Goal: Complete application form

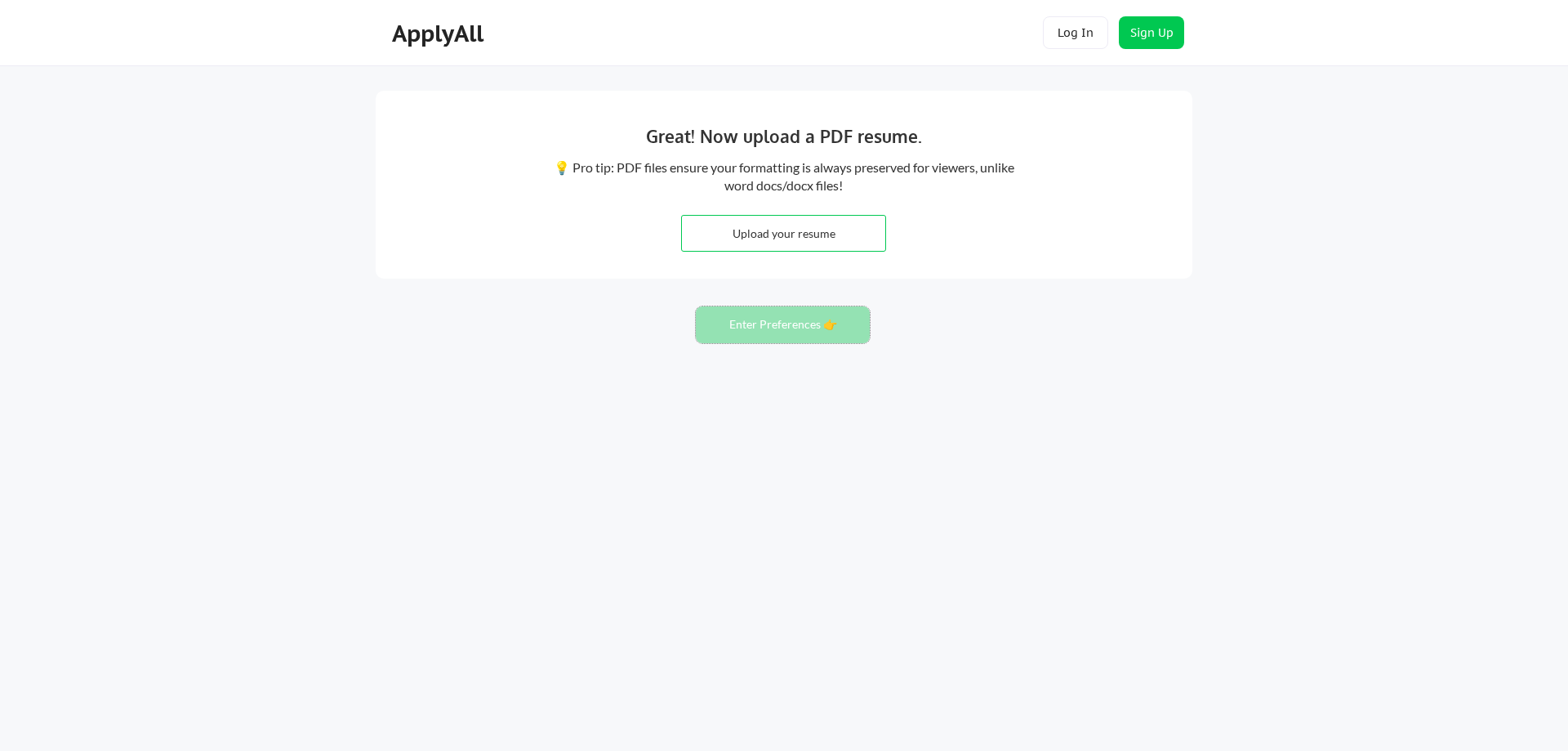
click at [797, 316] on button "Enter Preferences 👉" at bounding box center [783, 324] width 174 height 36
click at [804, 323] on button "Enter Preferences 👉" at bounding box center [783, 324] width 174 height 36
type input "C:\fakepath\Wildo-Rosario (1).pdf"
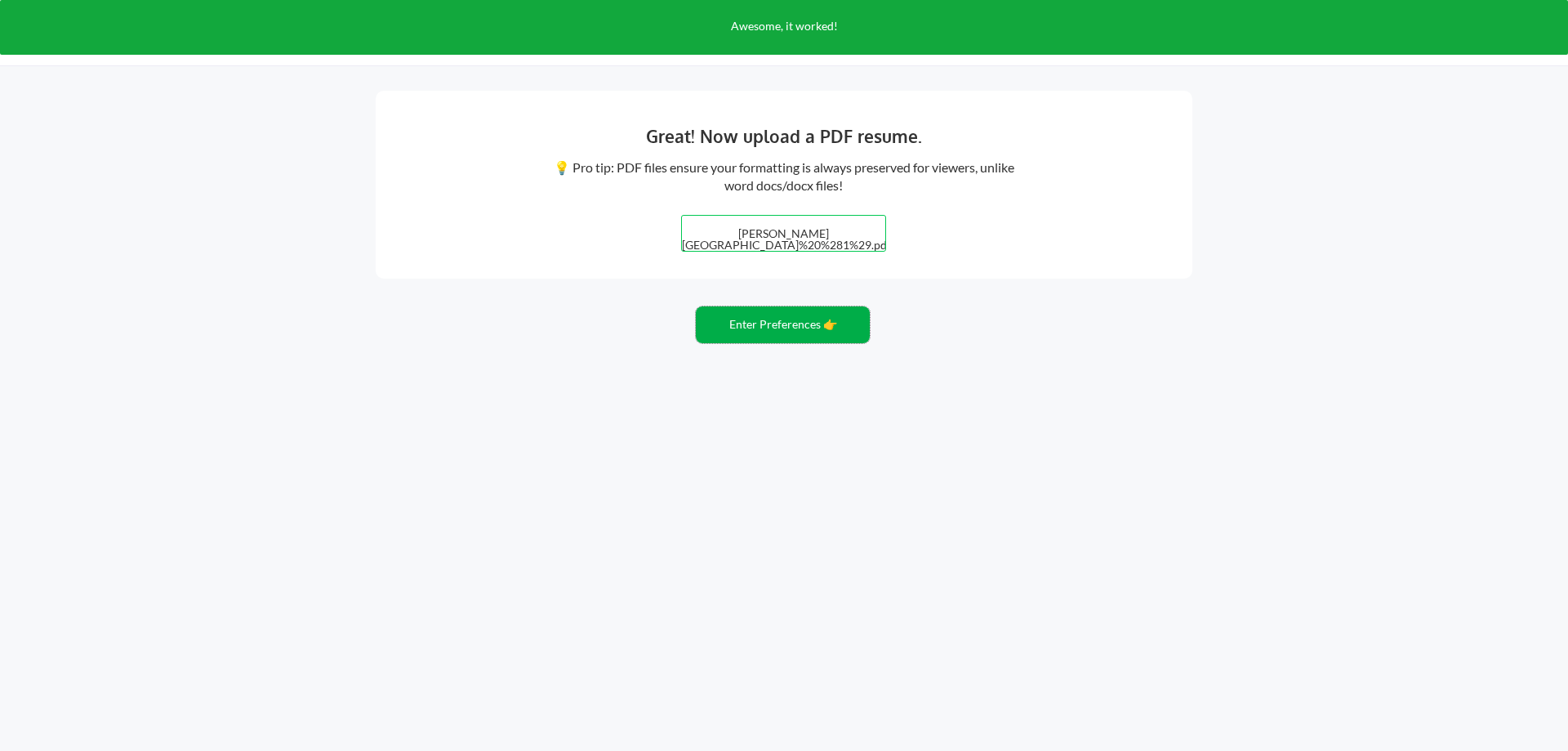
click at [801, 326] on button "Enter Preferences 👉" at bounding box center [783, 324] width 174 height 36
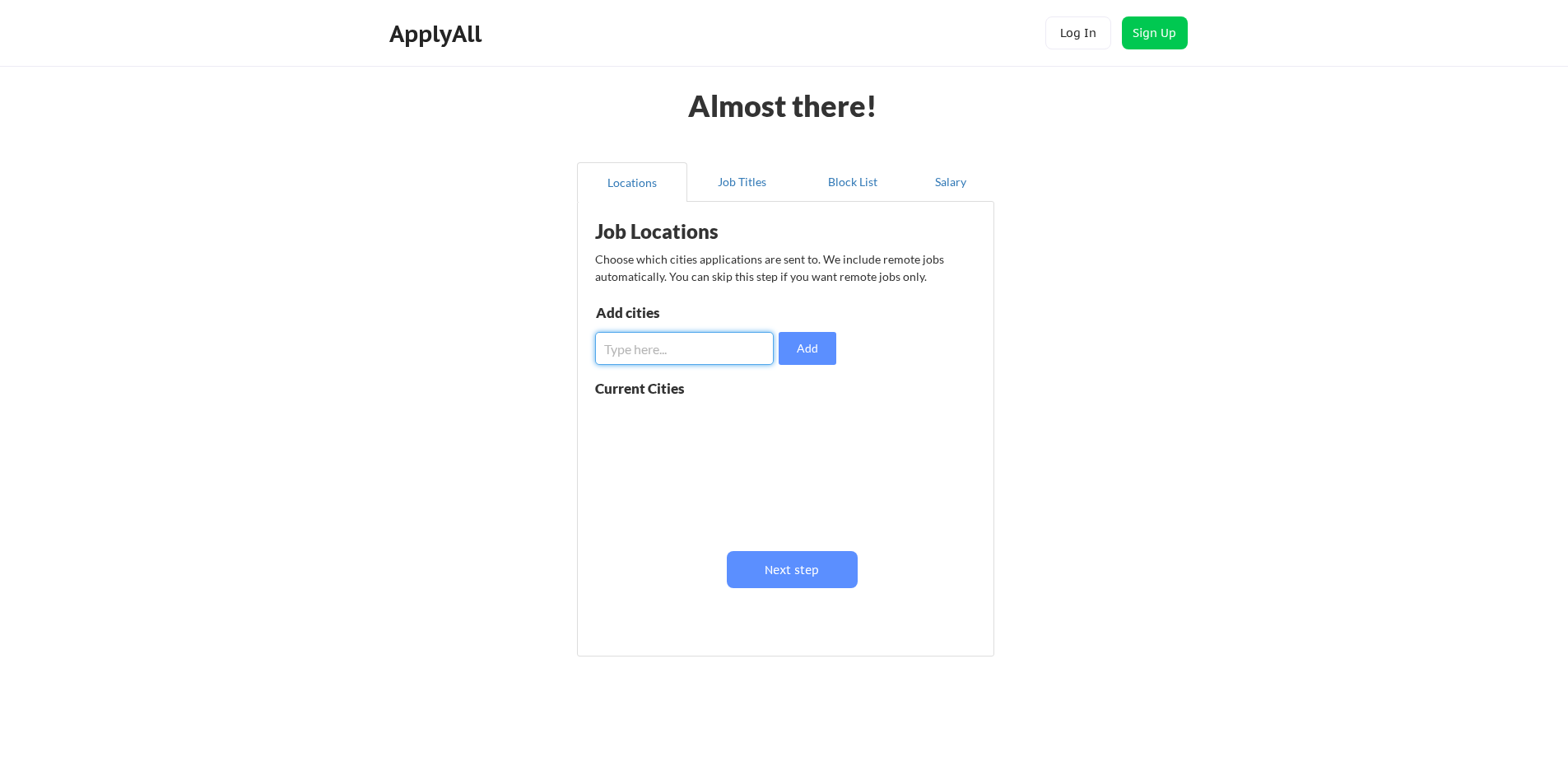
click at [735, 336] on input "input" at bounding box center [684, 348] width 179 height 33
type input "Enid, [GEOGRAPHIC_DATA]"
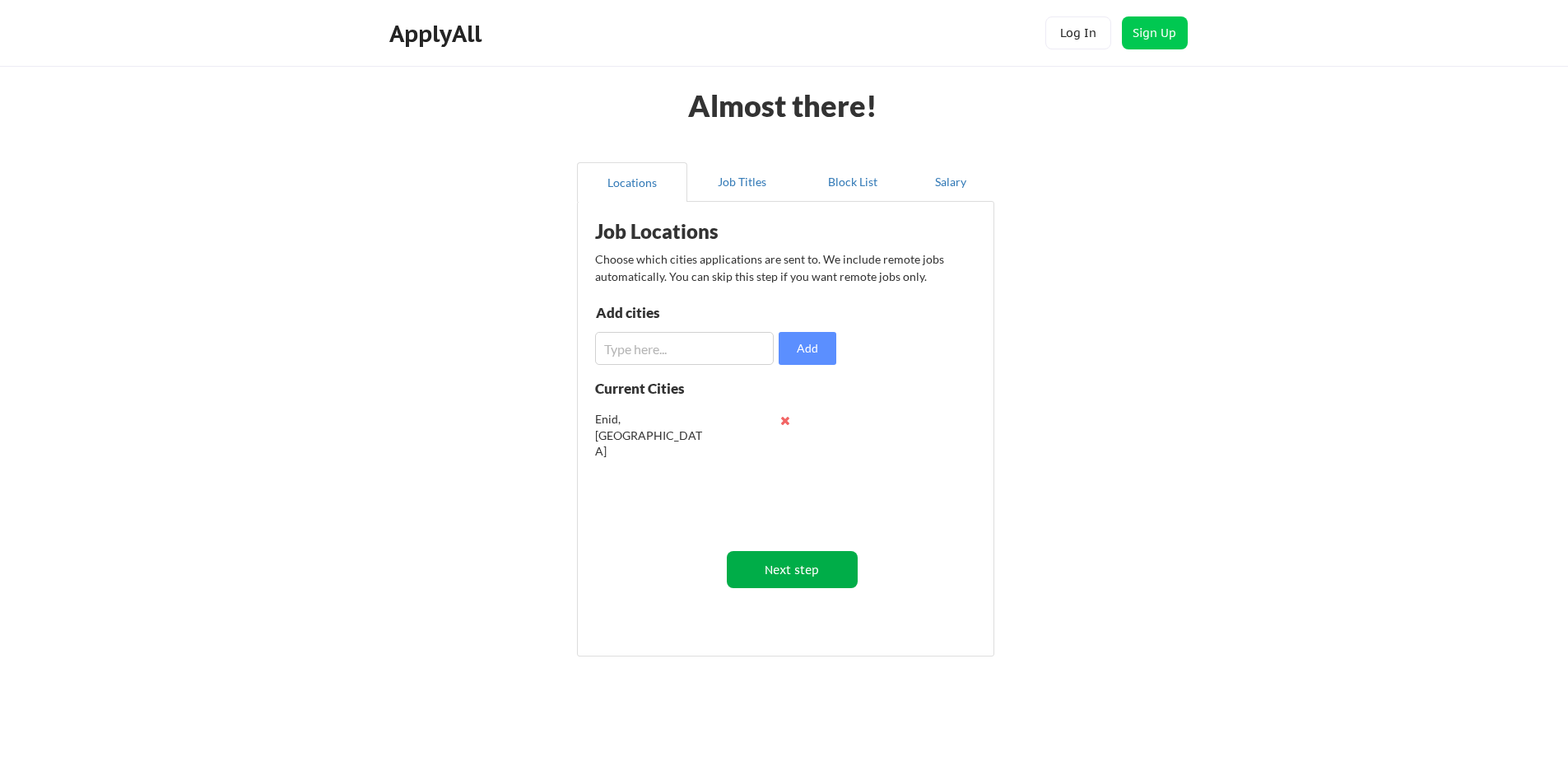
click at [772, 562] on button "Next step" at bounding box center [792, 569] width 131 height 37
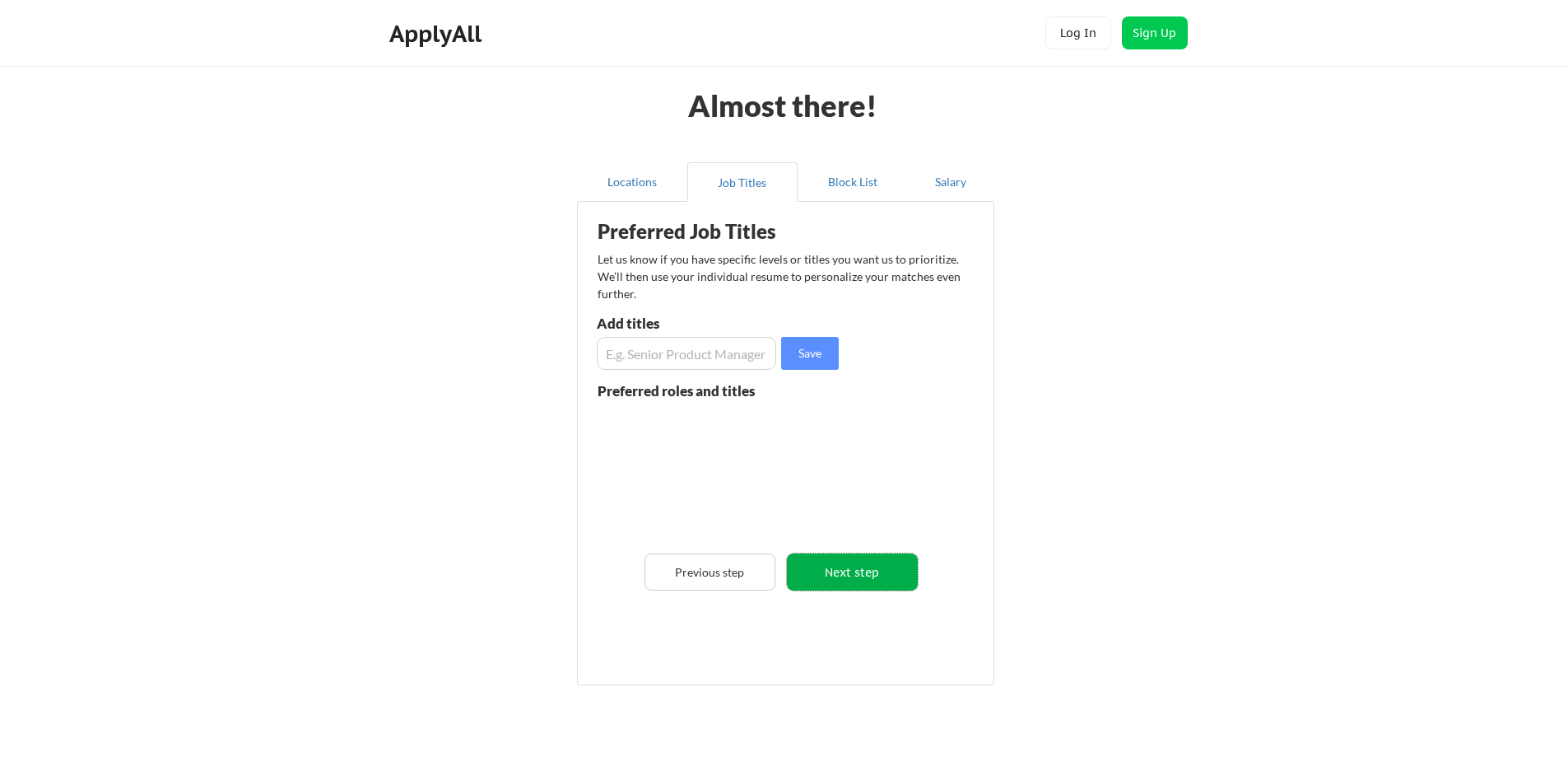
click at [822, 569] on button "Next step" at bounding box center [852, 572] width 131 height 37
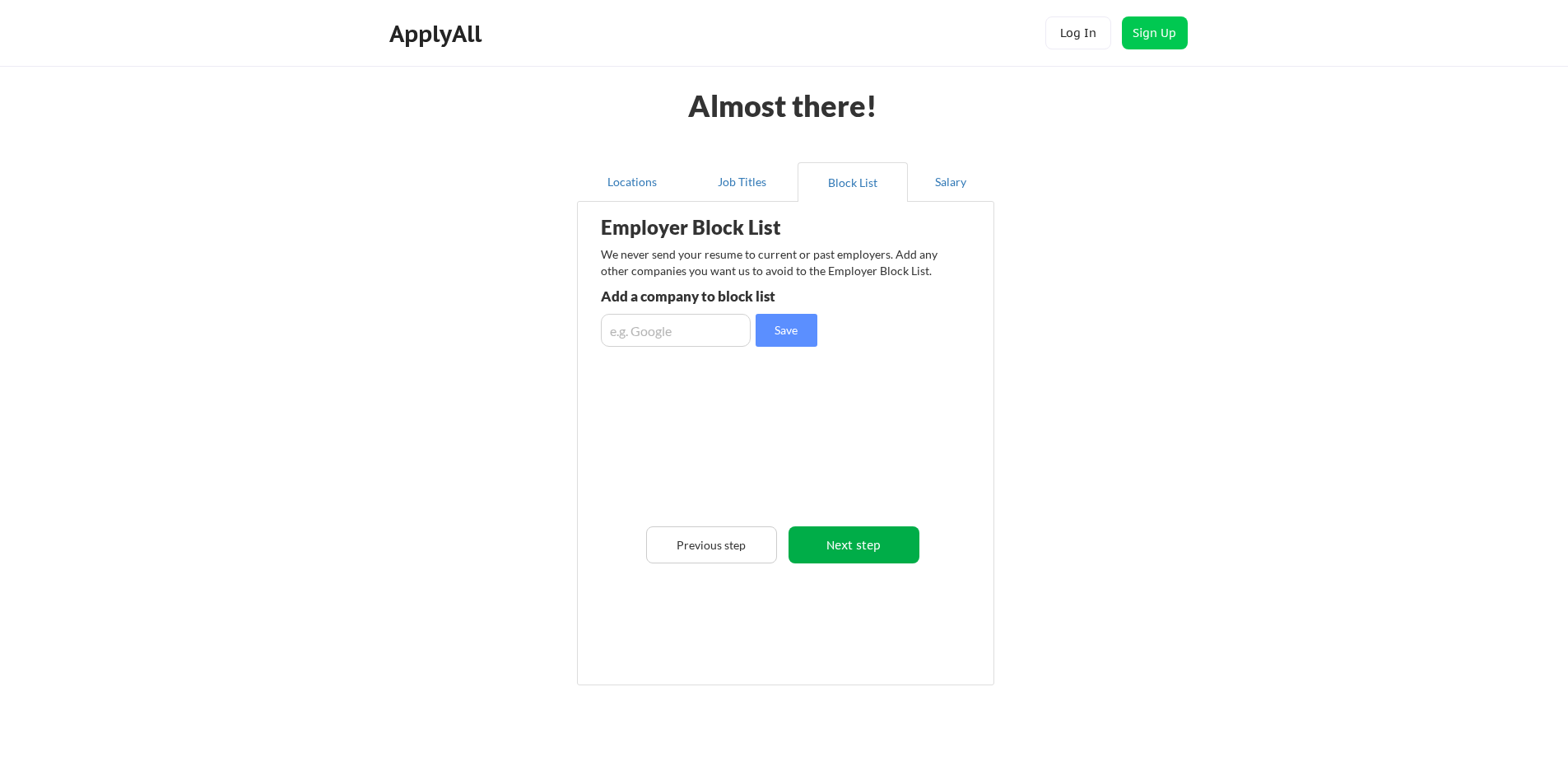
click at [843, 547] on button "Next step" at bounding box center [854, 544] width 131 height 37
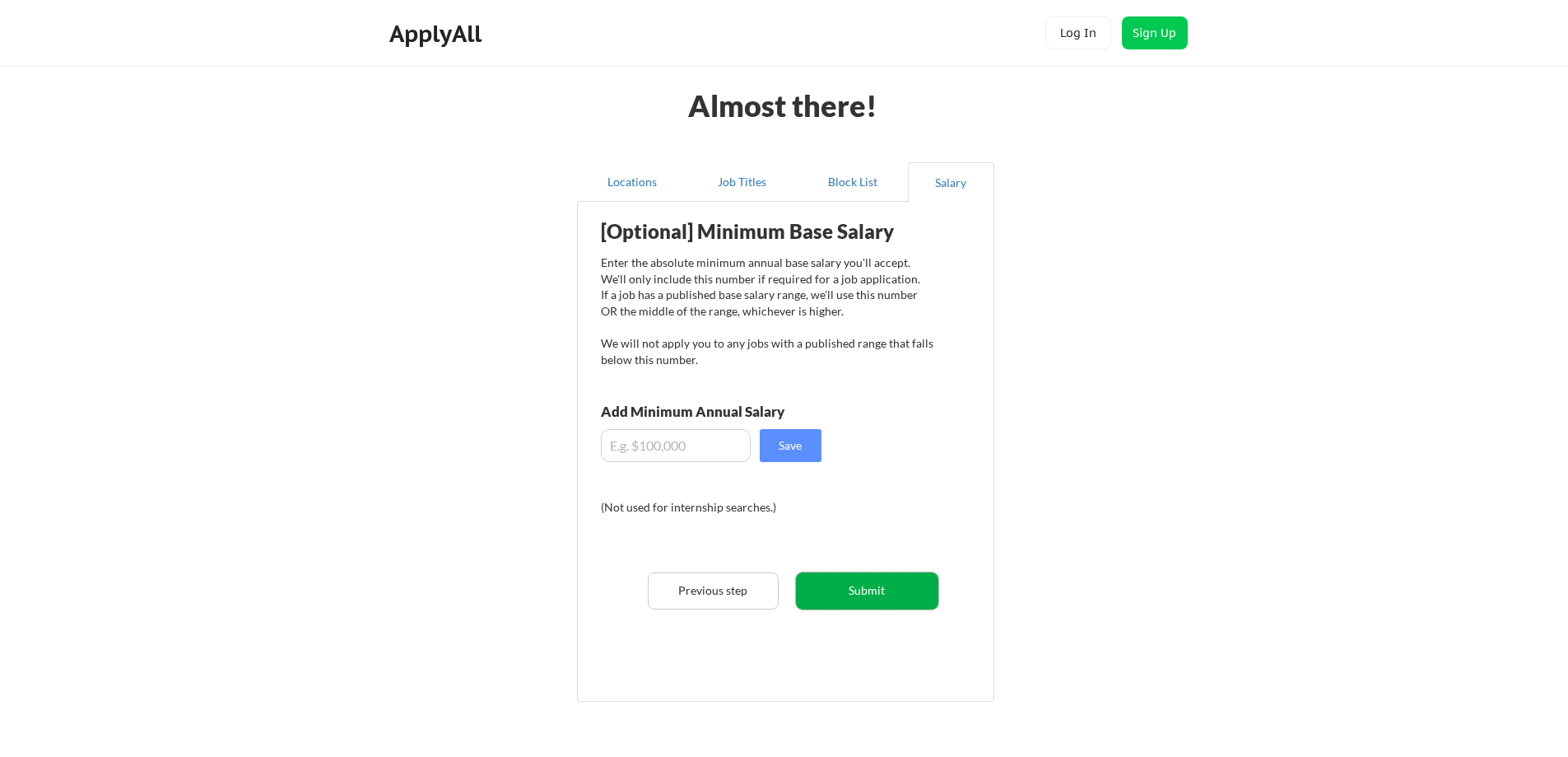
click at [850, 575] on button "Submit" at bounding box center [867, 591] width 142 height 37
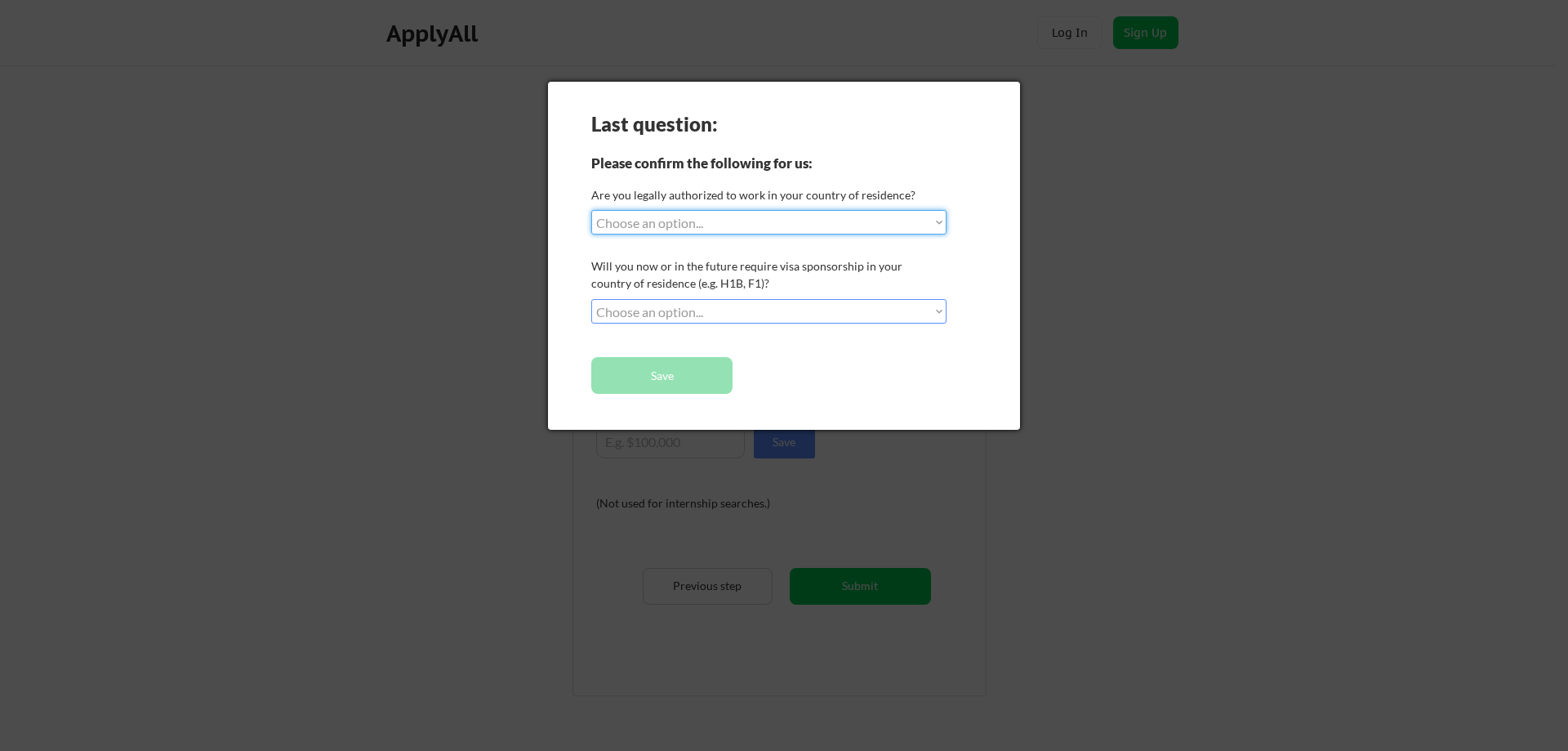
click at [778, 221] on select "Choose an option... Yes, I am a [DEMOGRAPHIC_DATA] Citizen Yes, I am a [DEMOGRA…" at bounding box center [768, 223] width 355 height 25
select select ""yes__i_am_a_[DEMOGRAPHIC_DATA]""
click at [591, 210] on select "Choose an option... Yes, I am a [DEMOGRAPHIC_DATA] Citizen Yes, I am a [DEMOGRA…" at bounding box center [768, 223] width 355 height 25
click at [812, 306] on select "Choose an option... No, I will not need sponsorship Yes, I will need sponsorship" at bounding box center [768, 312] width 355 height 25
select select ""no__i_will_not_need_sponsorship""
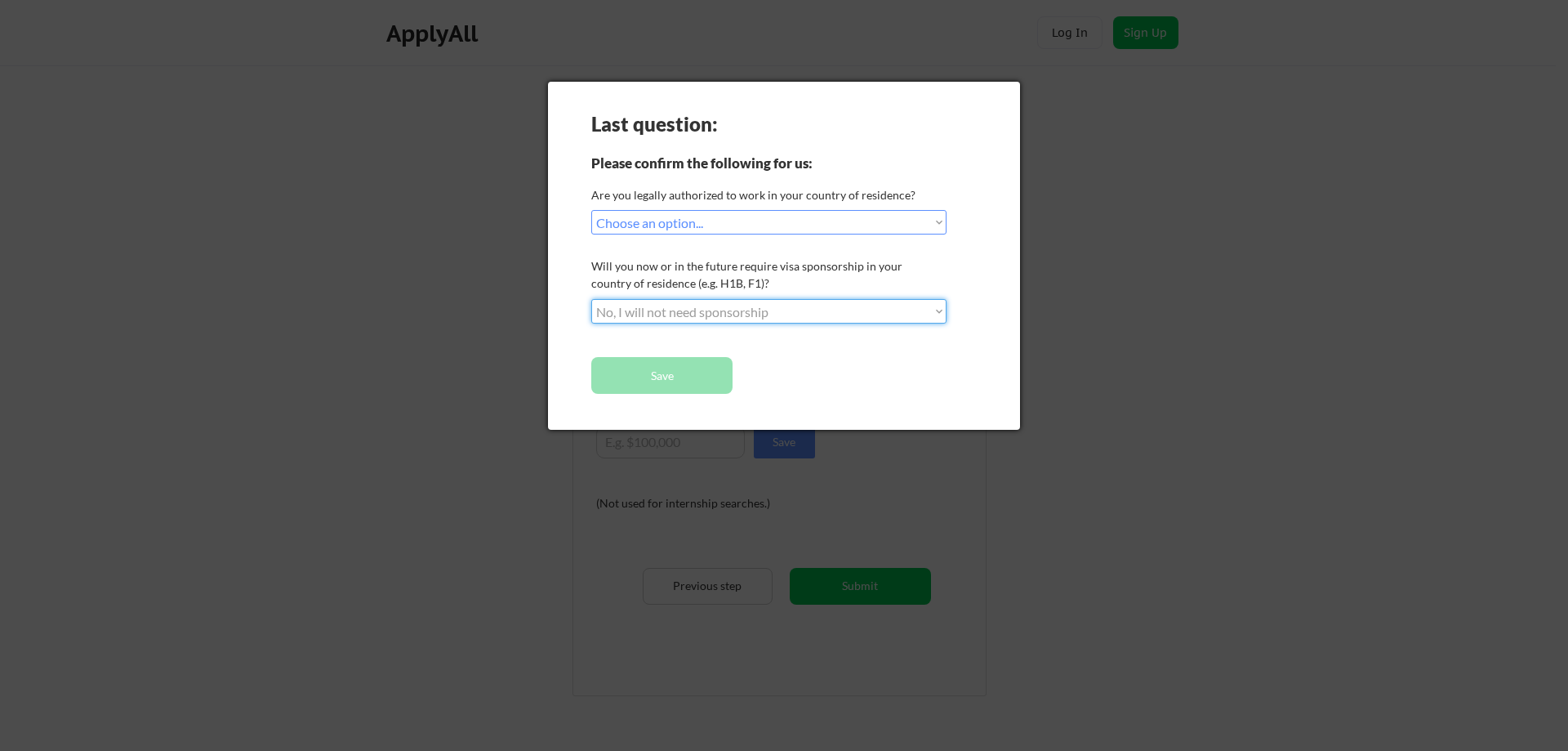
click at [591, 299] on select "Choose an option... No, I will not need sponsorship Yes, I will need sponsorship" at bounding box center [768, 312] width 355 height 25
click at [685, 384] on button "Save" at bounding box center [661, 375] width 141 height 36
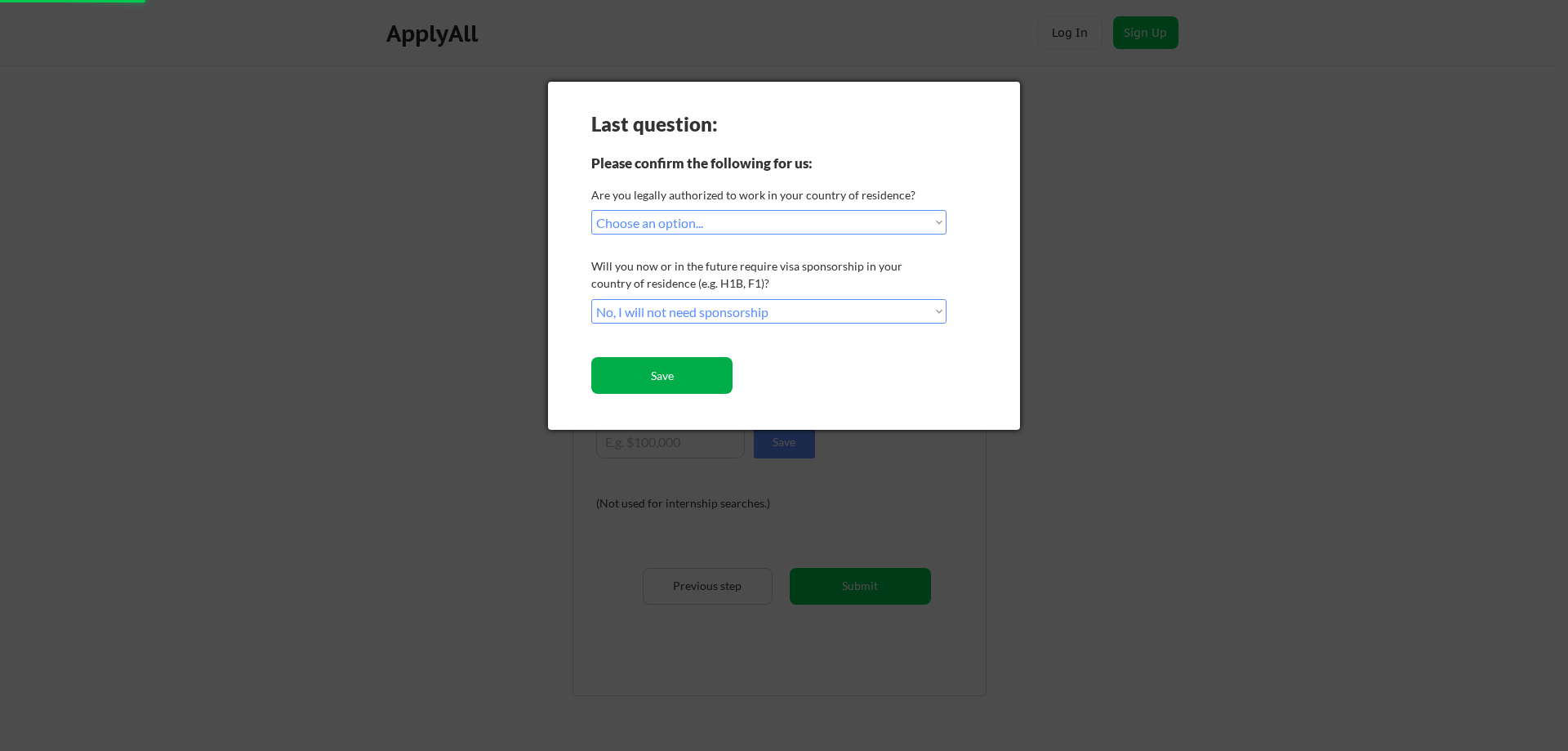
click at [687, 383] on button "Save" at bounding box center [661, 375] width 141 height 36
